Goal: Transaction & Acquisition: Book appointment/travel/reservation

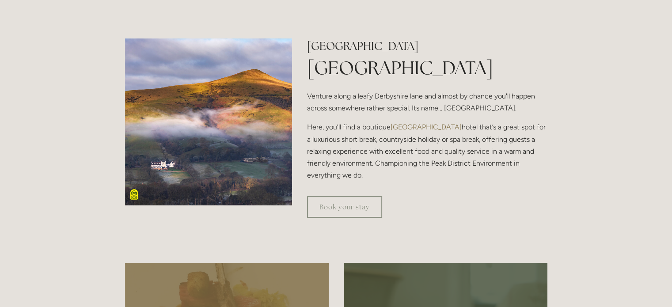
scroll to position [269, 0]
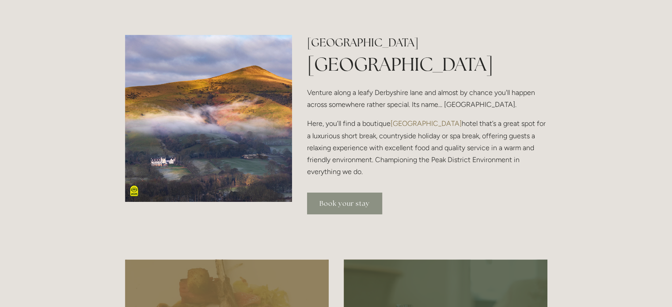
click at [352, 200] on link "Book your stay" at bounding box center [344, 204] width 75 height 22
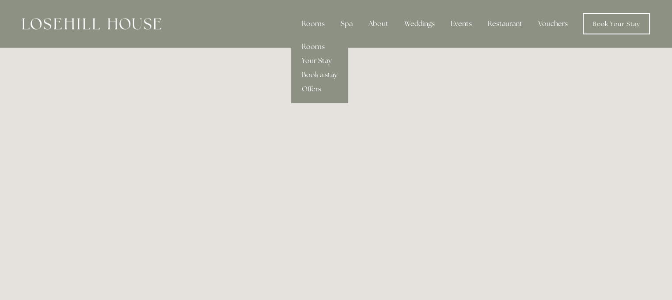
click at [312, 48] on link "Rooms" at bounding box center [319, 47] width 57 height 14
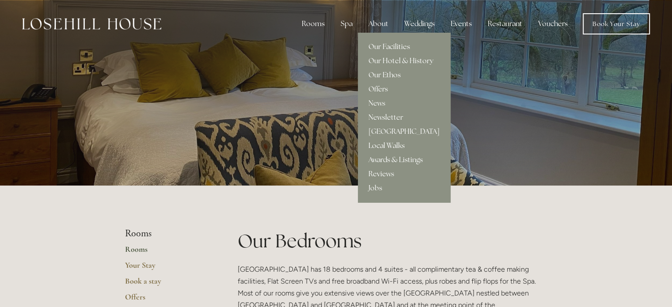
click at [384, 20] on div "About" at bounding box center [378, 24] width 34 height 18
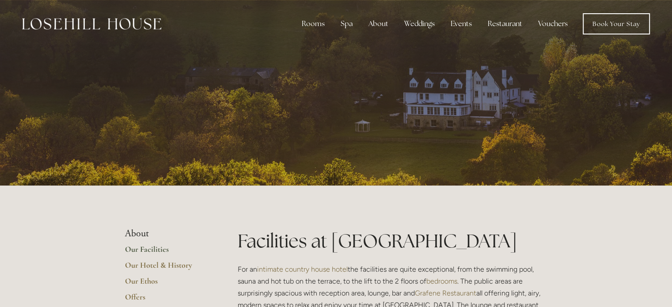
click at [133, 21] on img at bounding box center [91, 23] width 139 height 11
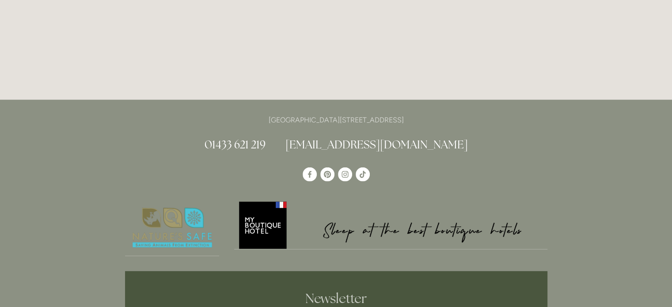
scroll to position [2378, 0]
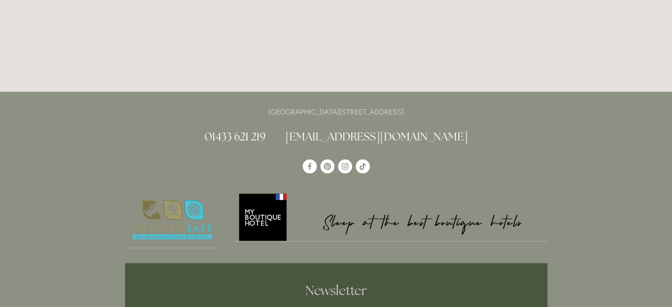
drag, startPoint x: 442, startPoint y: 67, endPoint x: 235, endPoint y: 68, distance: 206.7
click at [235, 106] on p "[GEOGRAPHIC_DATA][STREET_ADDRESS]" at bounding box center [336, 112] width 422 height 12
copy p "[GEOGRAPHIC_DATA][STREET_ADDRESS]"
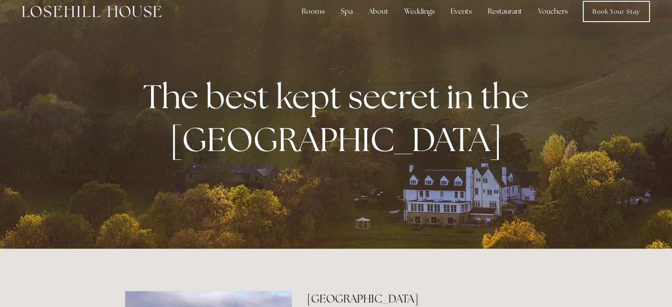
scroll to position [0, 0]
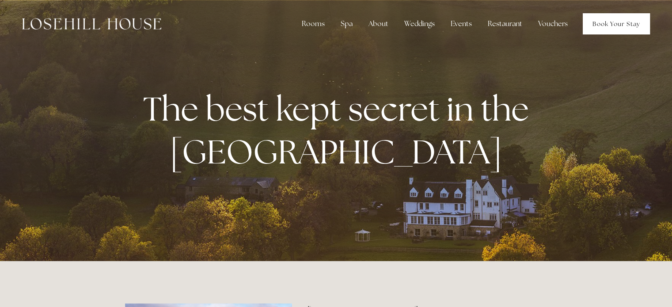
click at [611, 25] on link "Book Your Stay" at bounding box center [616, 23] width 67 height 21
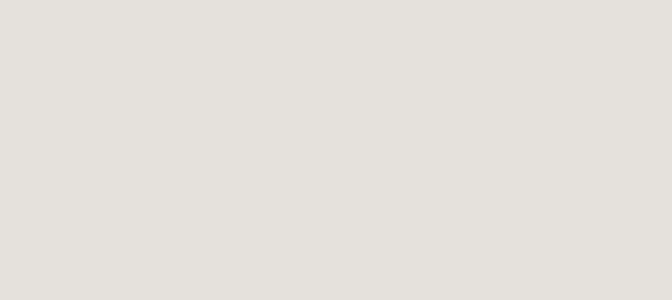
scroll to position [1504, 0]
